Goal: Transaction & Acquisition: Purchase product/service

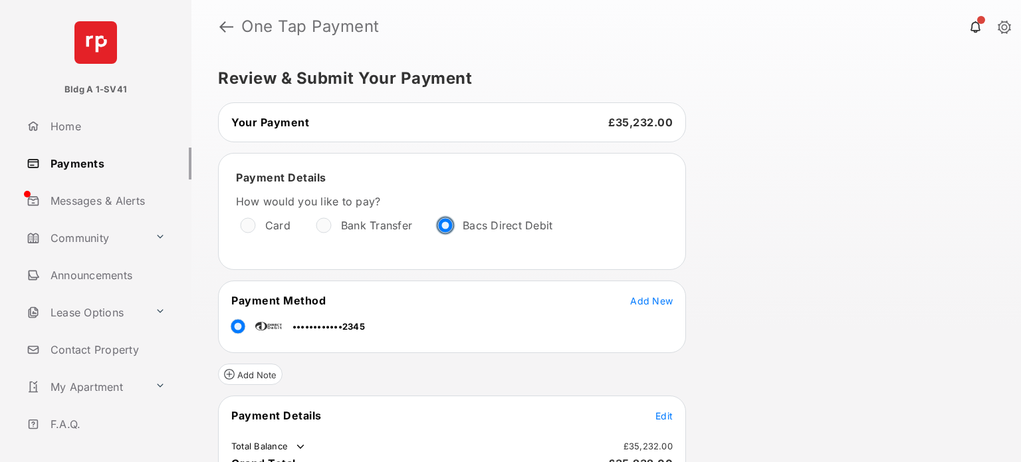
scroll to position [133, 0]
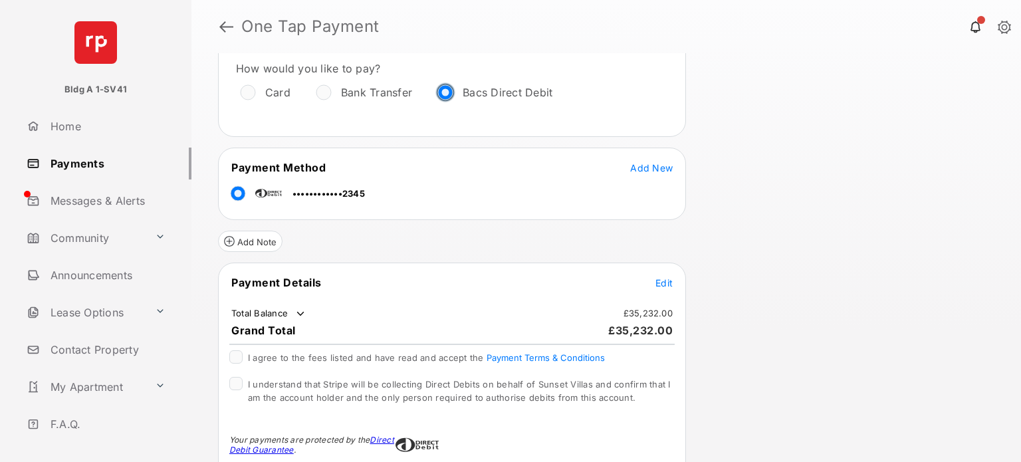
click at [666, 279] on span "Edit" at bounding box center [664, 282] width 17 height 11
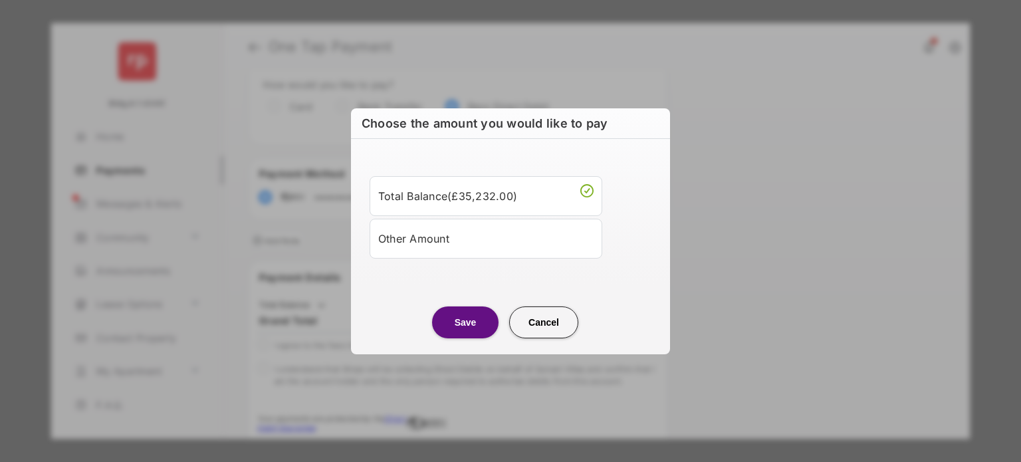
click at [429, 245] on div "Other Amount" at bounding box center [485, 238] width 215 height 23
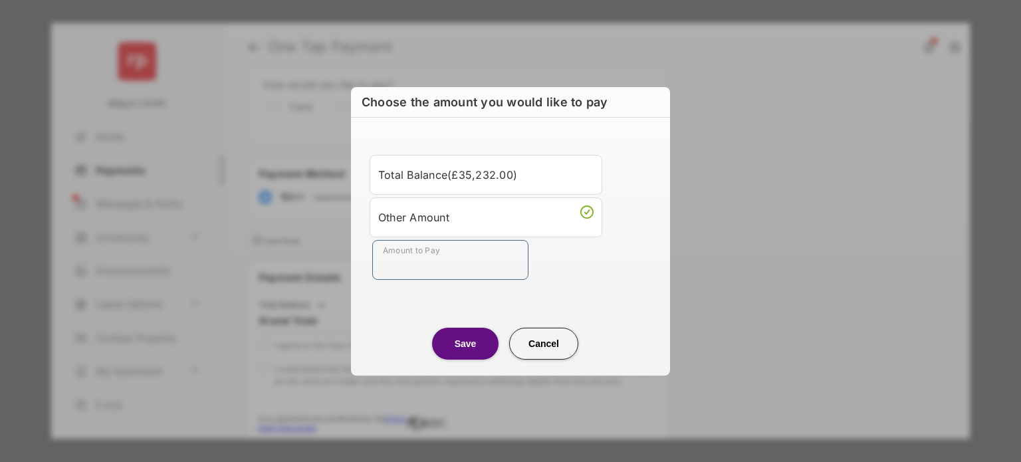
click at [418, 268] on input "Amount to Pay" at bounding box center [450, 260] width 156 height 40
type input "**"
click at [459, 342] on button "Save" at bounding box center [465, 344] width 66 height 32
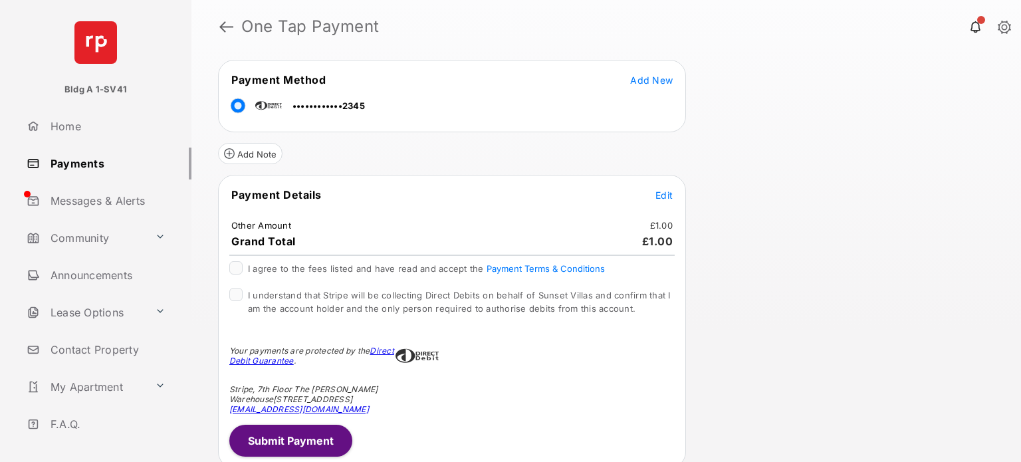
scroll to position [221, 0]
click at [308, 431] on button "Submit Payment" at bounding box center [290, 440] width 123 height 32
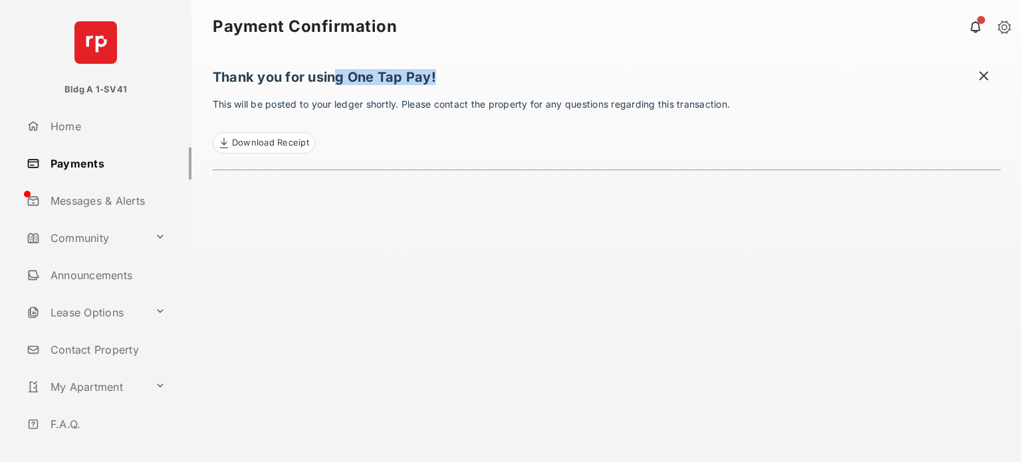
drag, startPoint x: 337, startPoint y: 78, endPoint x: 456, endPoint y: 91, distance: 119.7
click at [456, 91] on h1 "Thank you for using One Tap Pay!" at bounding box center [607, 80] width 788 height 23
click at [984, 72] on span at bounding box center [983, 77] width 13 height 17
